Goal: Information Seeking & Learning: Learn about a topic

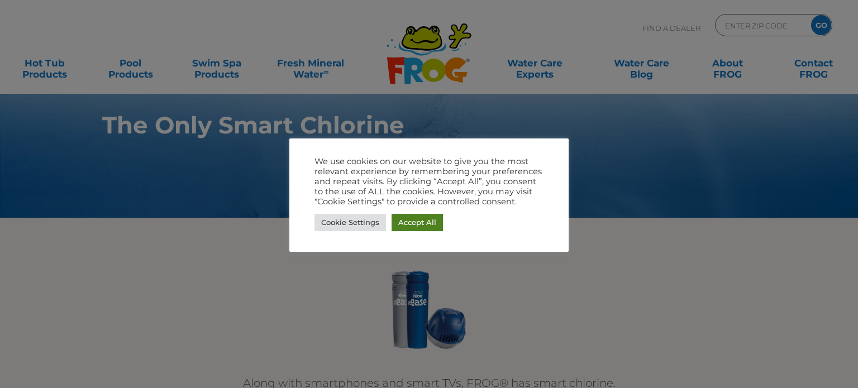
click at [402, 223] on link "Accept All" at bounding box center [416, 222] width 51 height 17
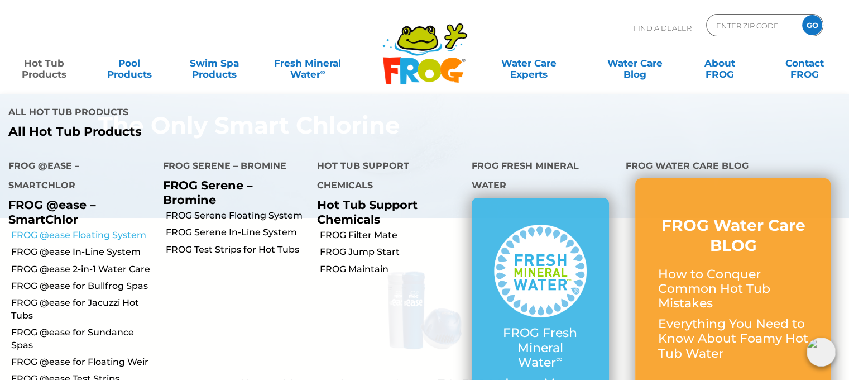
click at [65, 230] on link "FROG @ease Floating System" at bounding box center [83, 235] width 144 height 12
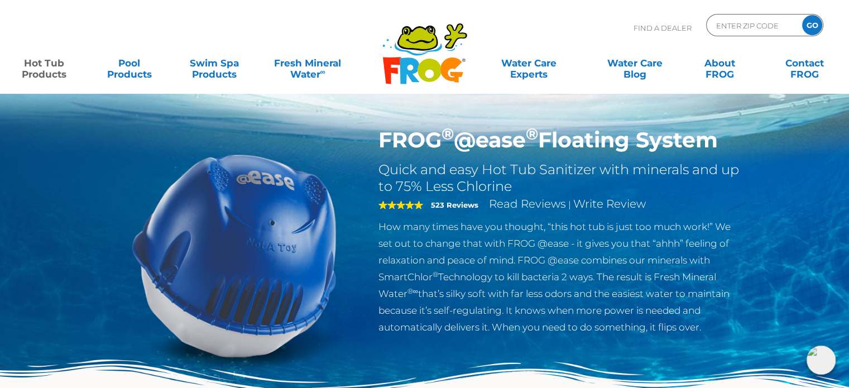
scroll to position [7, 0]
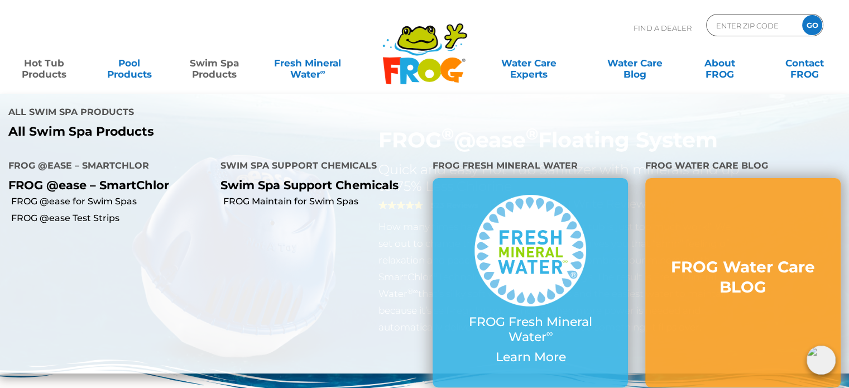
click at [225, 69] on link "Swim Spa Products" at bounding box center [215, 63] width 66 height 22
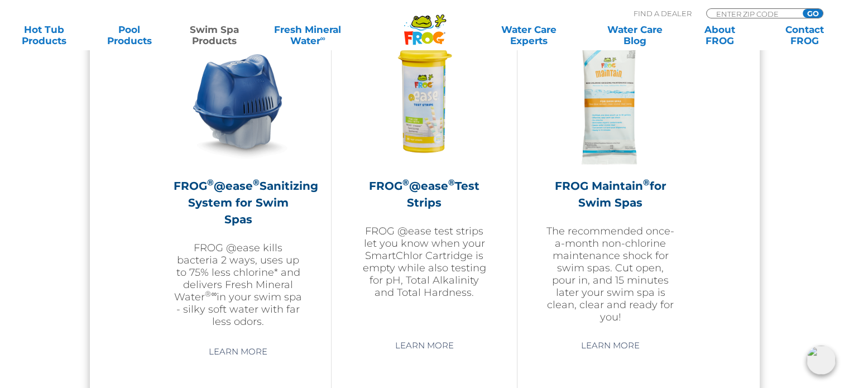
scroll to position [1031, 0]
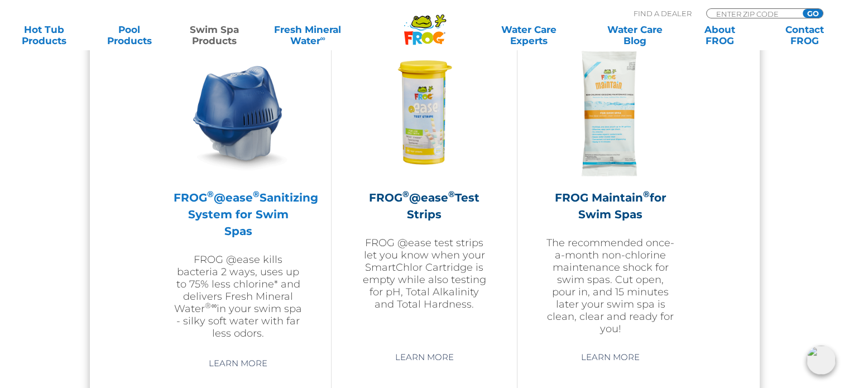
click at [232, 201] on h2 "FROG ® @ease ® Sanitizing System for Swim Spas" at bounding box center [239, 214] width 130 height 50
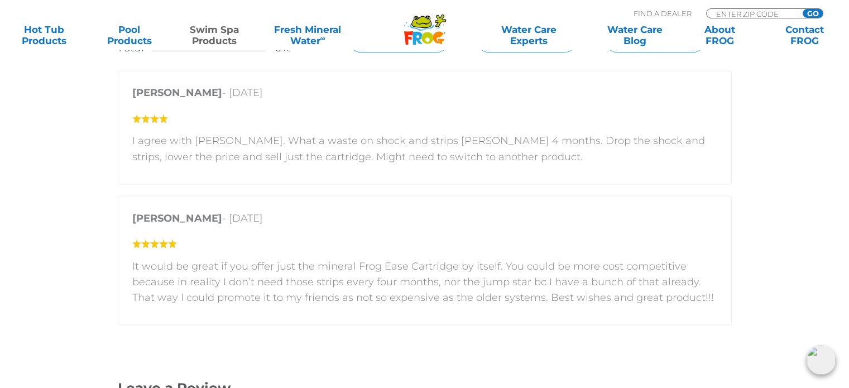
scroll to position [1976, 0]
